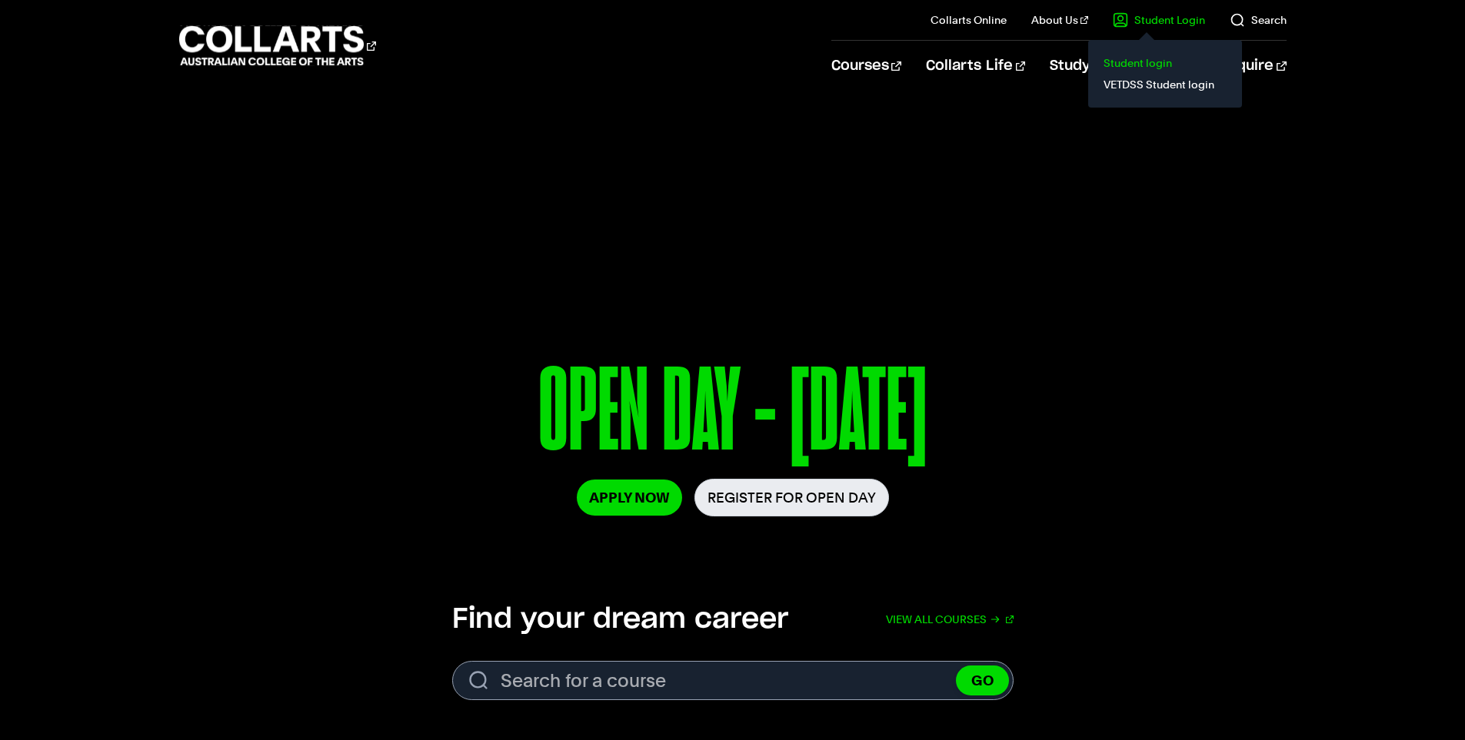
click at [1139, 61] on link "Student login" at bounding box center [1164, 63] width 129 height 22
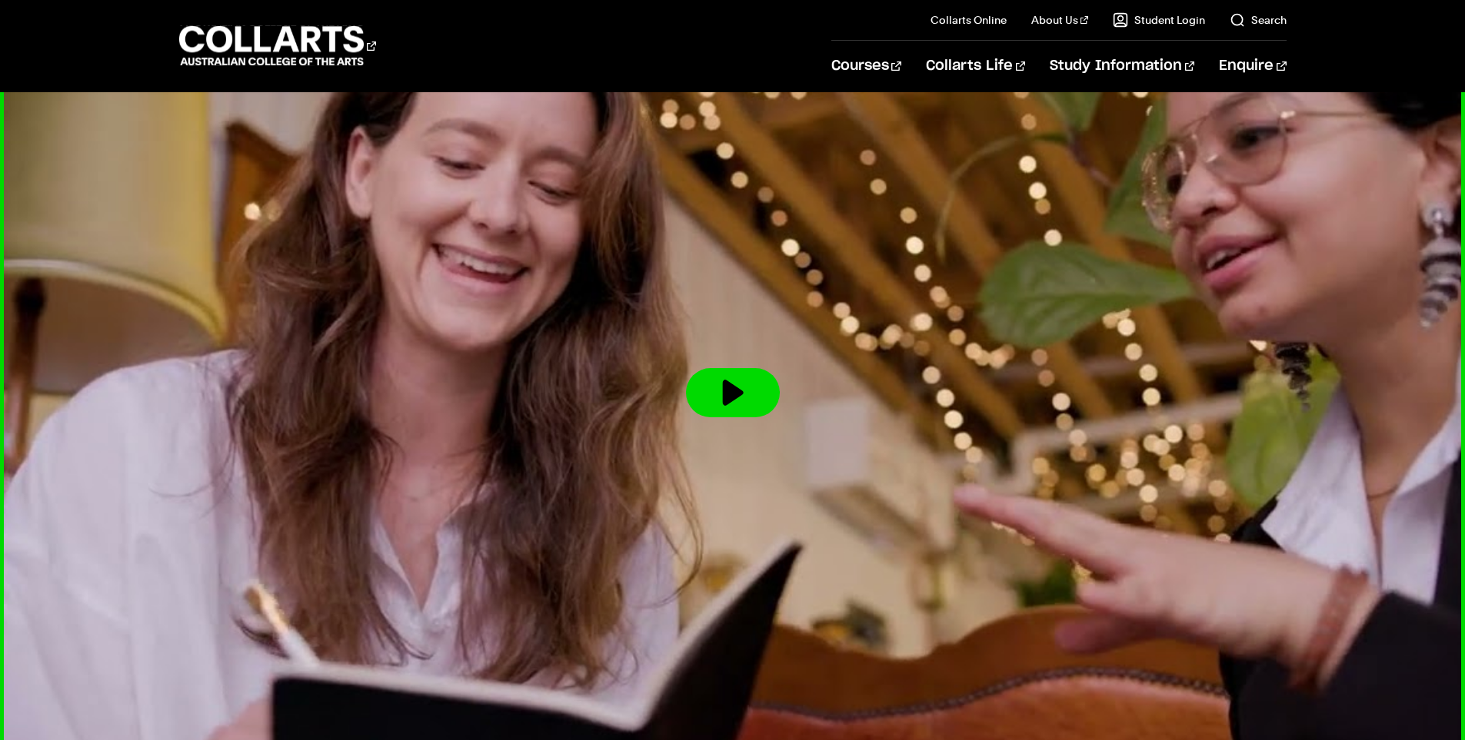
scroll to position [2467, 0]
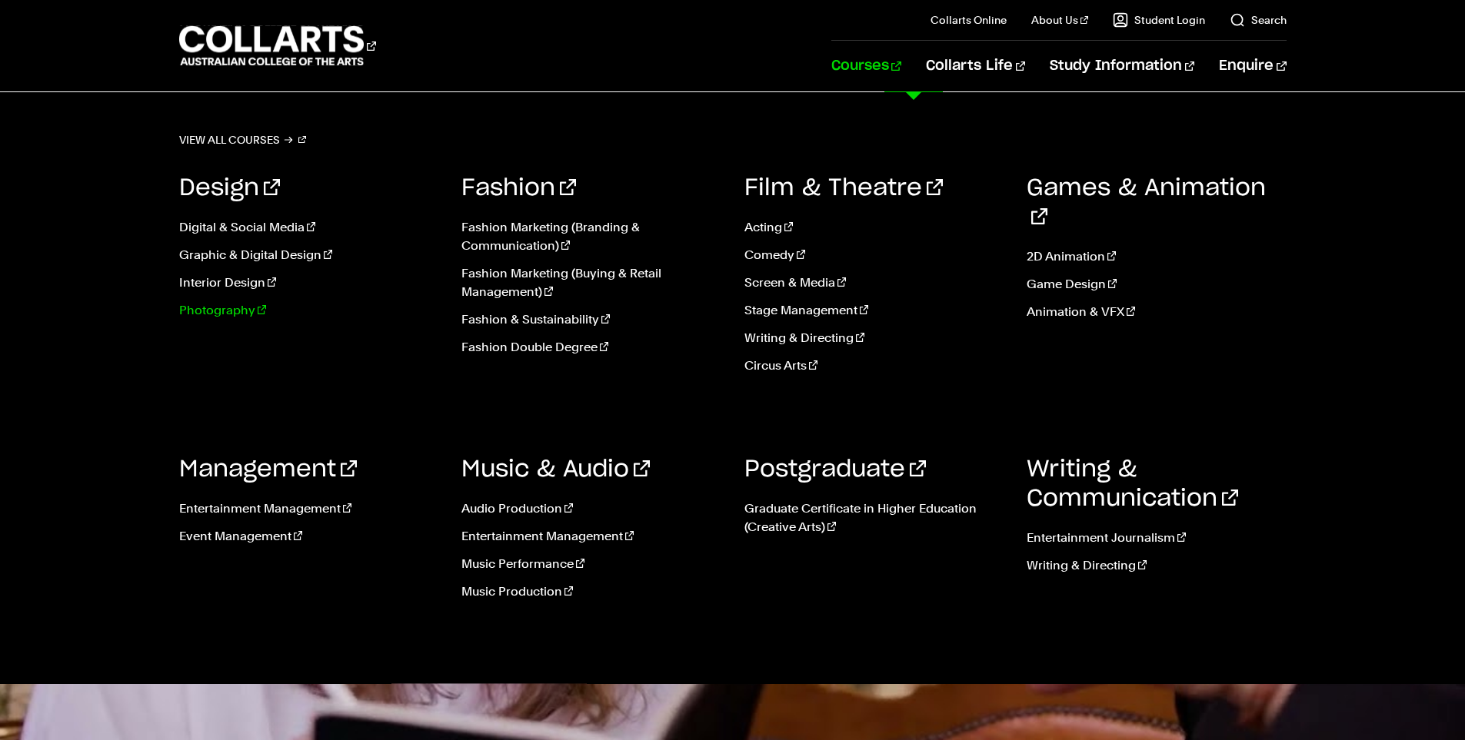
click at [222, 310] on link "Photography" at bounding box center [309, 310] width 260 height 18
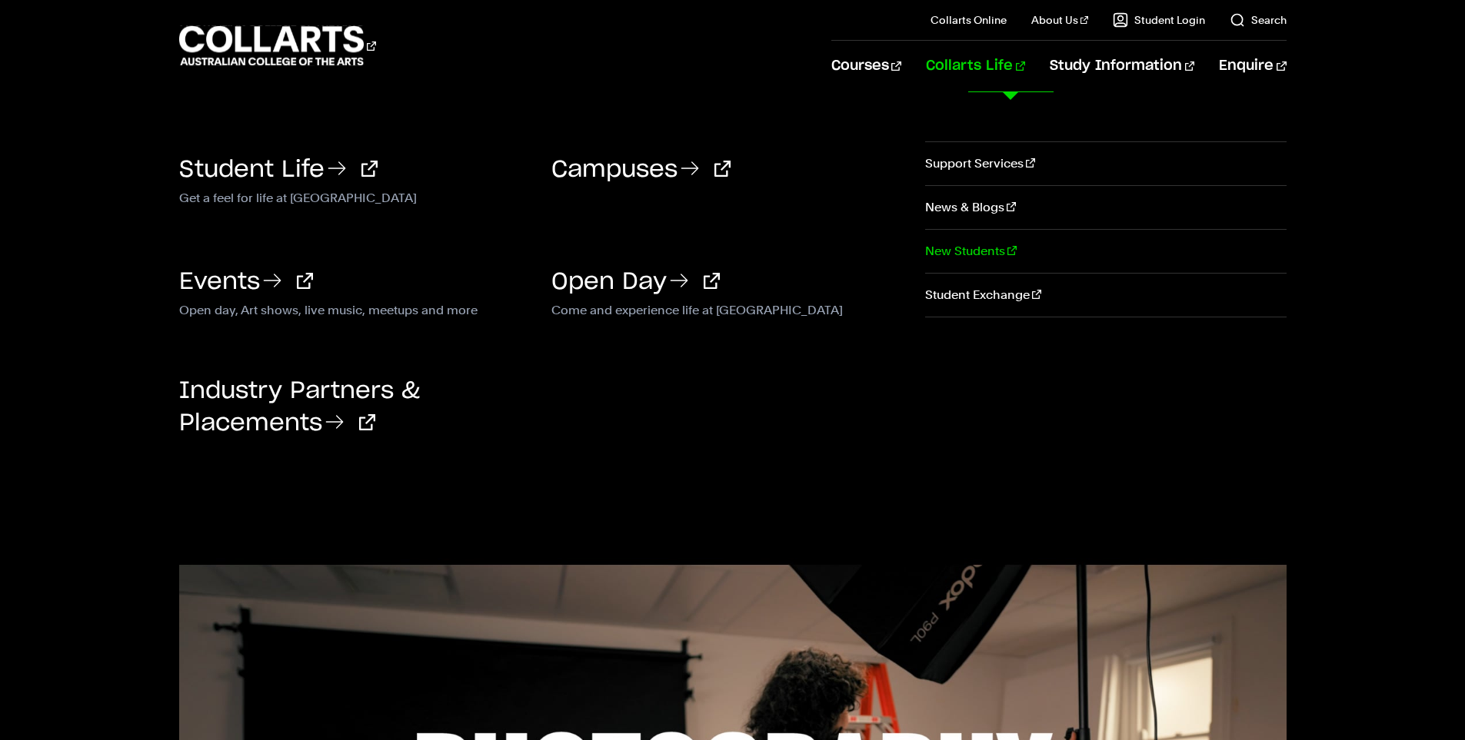
click at [985, 250] on link "New Students" at bounding box center [1105, 251] width 361 height 43
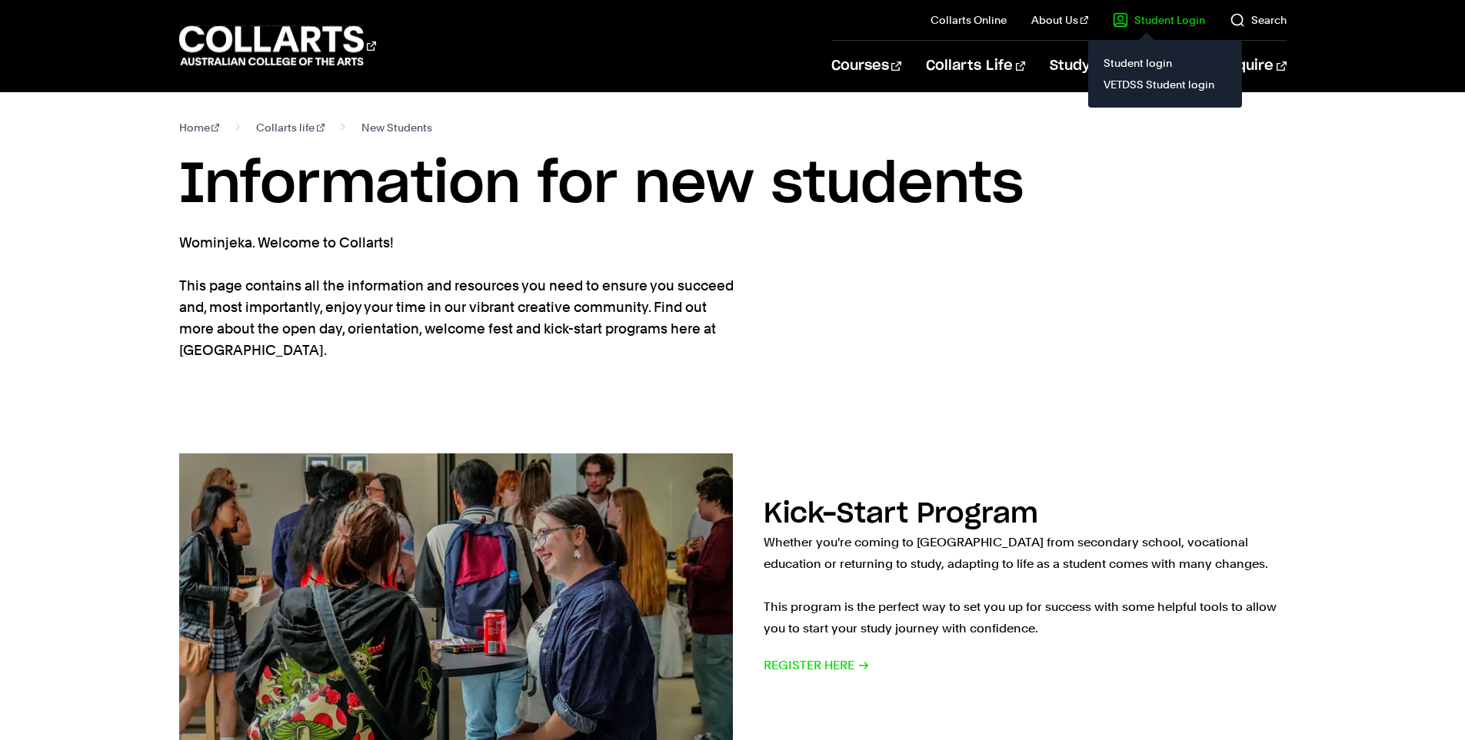
click at [1155, 27] on link "Student Login" at bounding box center [1159, 19] width 92 height 15
click at [1151, 62] on link "Student login" at bounding box center [1164, 63] width 129 height 22
